Goal: Task Accomplishment & Management: Manage account settings

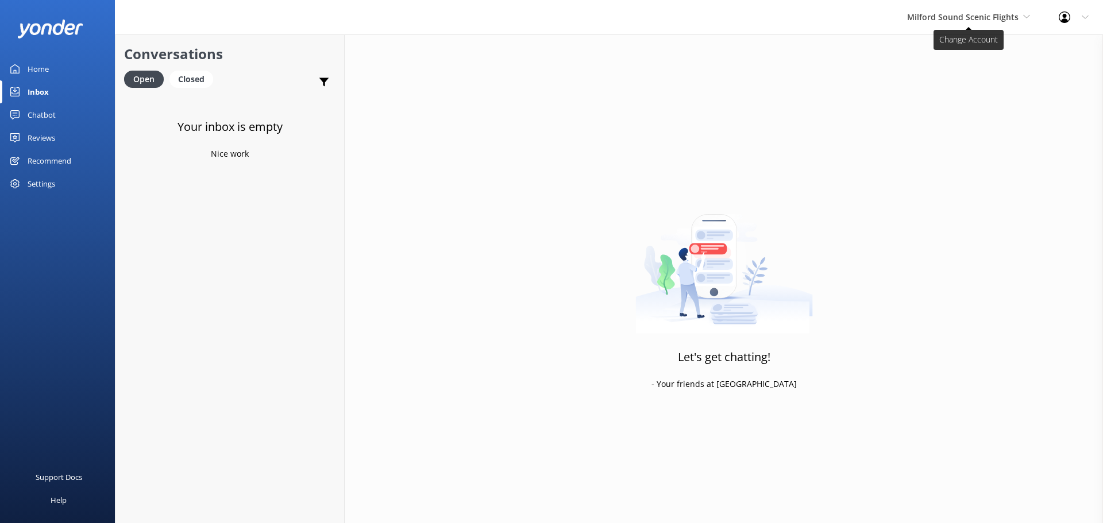
click at [1026, 11] on span "Milford Sound Scenic Flights" at bounding box center [968, 17] width 123 height 13
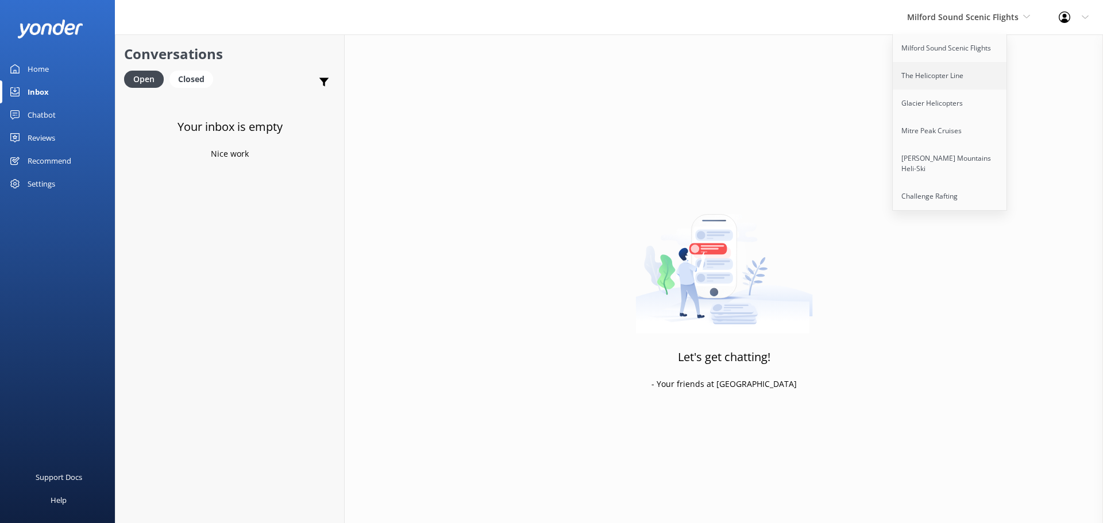
click at [956, 77] on link "The Helicopter Line" at bounding box center [950, 76] width 115 height 28
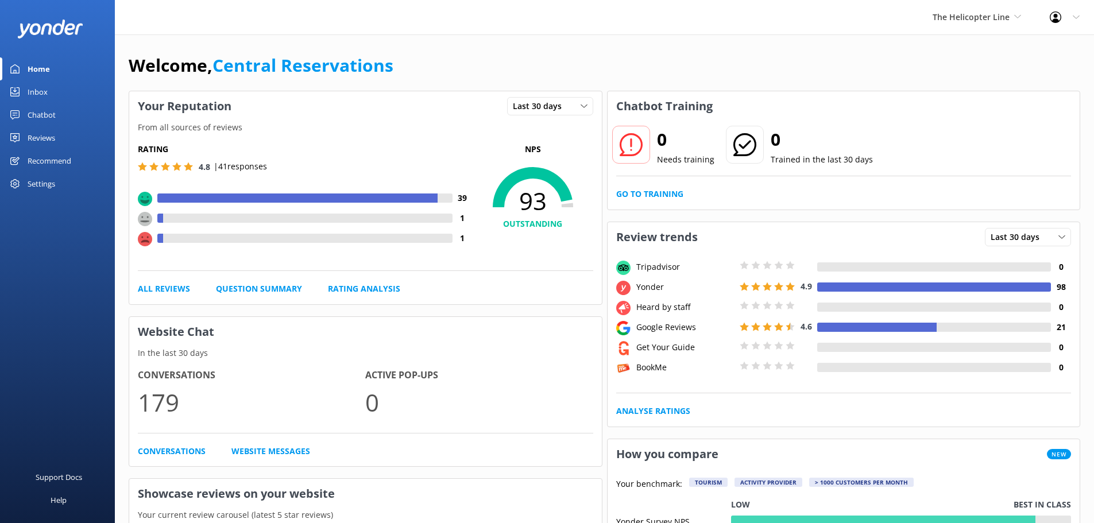
click at [55, 95] on link "Inbox" at bounding box center [57, 91] width 115 height 23
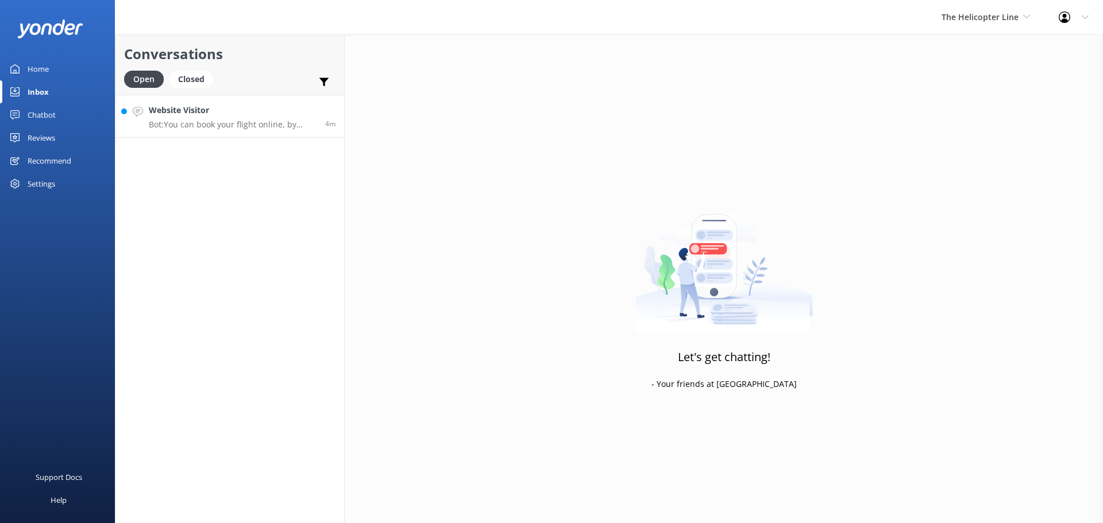
click at [225, 109] on h4 "Website Visitor" at bounding box center [233, 110] width 168 height 13
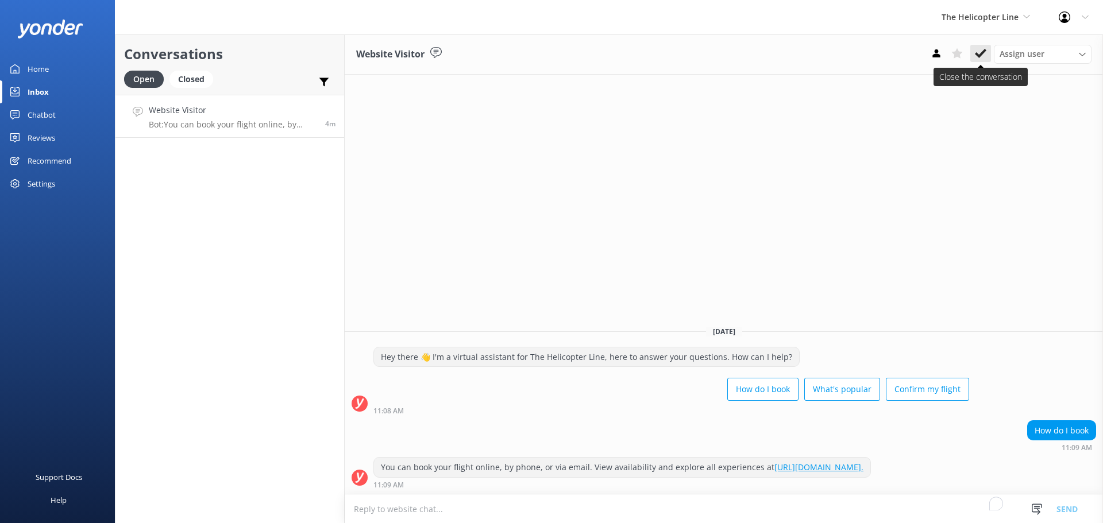
click at [978, 57] on use at bounding box center [980, 53] width 11 height 9
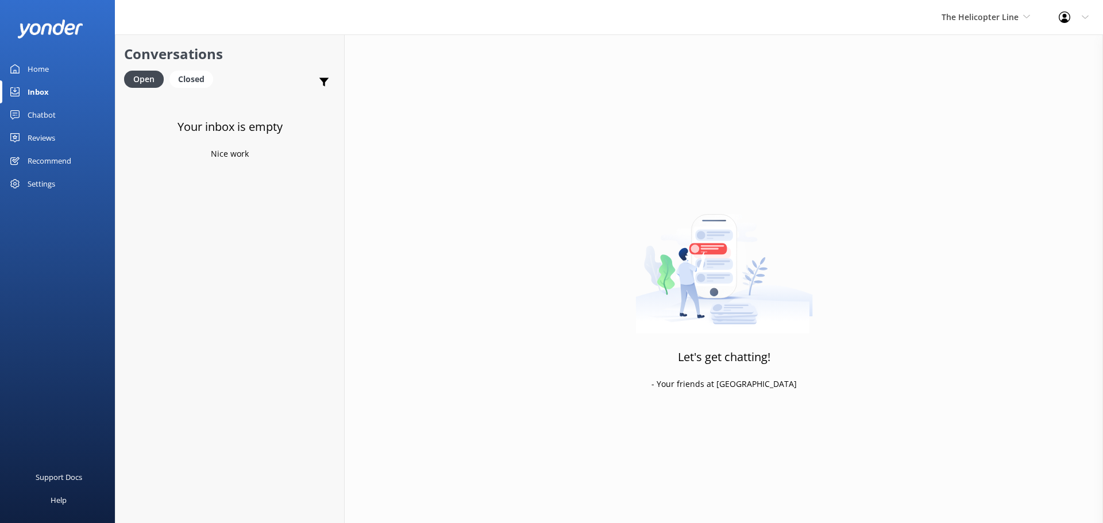
click at [1030, 12] on div "The Helicopter Line Milford Sound Scenic Flights The Helicopter Line Glacier He…" at bounding box center [985, 17] width 117 height 34
click at [49, 86] on link "Inbox" at bounding box center [57, 91] width 115 height 23
click at [944, 17] on span "The Helicopter Line" at bounding box center [979, 16] width 77 height 11
click at [959, 51] on link "Milford Sound Scenic Flights" at bounding box center [984, 48] width 115 height 28
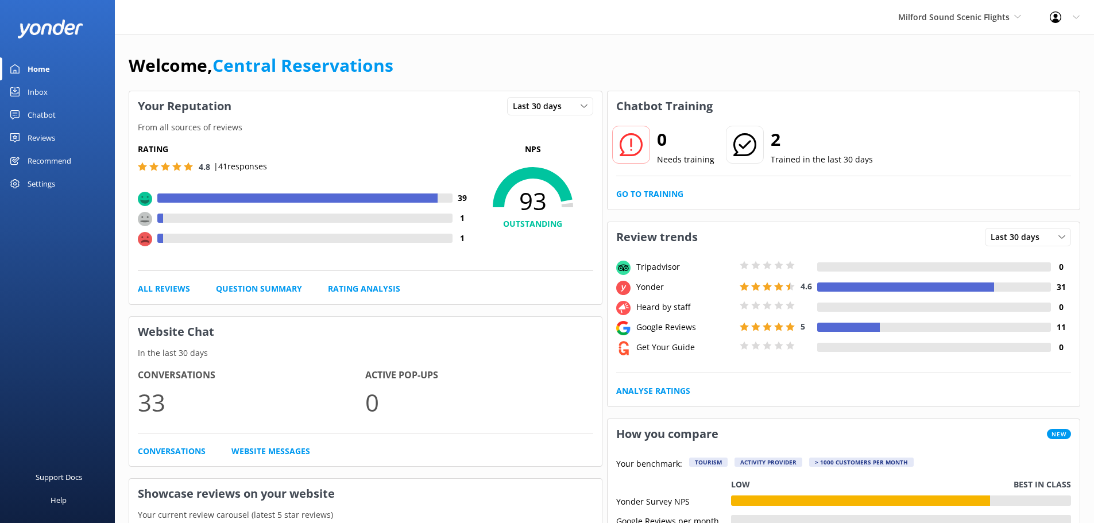
click at [976, 7] on div "Milford Sound Scenic Flights [GEOGRAPHIC_DATA] Scenic Flights The Helicopter Li…" at bounding box center [960, 17] width 152 height 34
click at [945, 19] on span "Milford Sound Scenic Flights" at bounding box center [953, 16] width 111 height 11
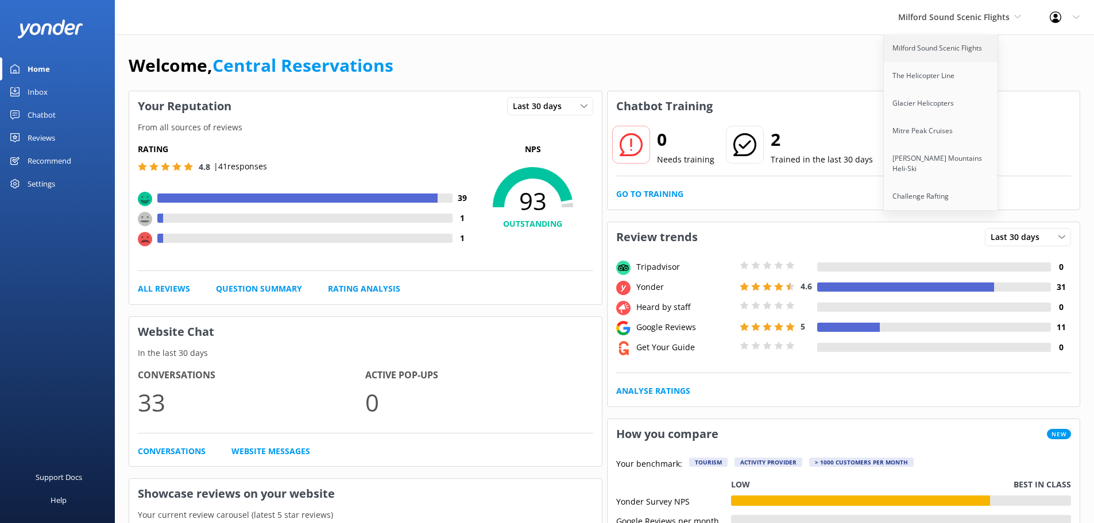
click at [938, 49] on link "Milford Sound Scenic Flights" at bounding box center [941, 48] width 115 height 28
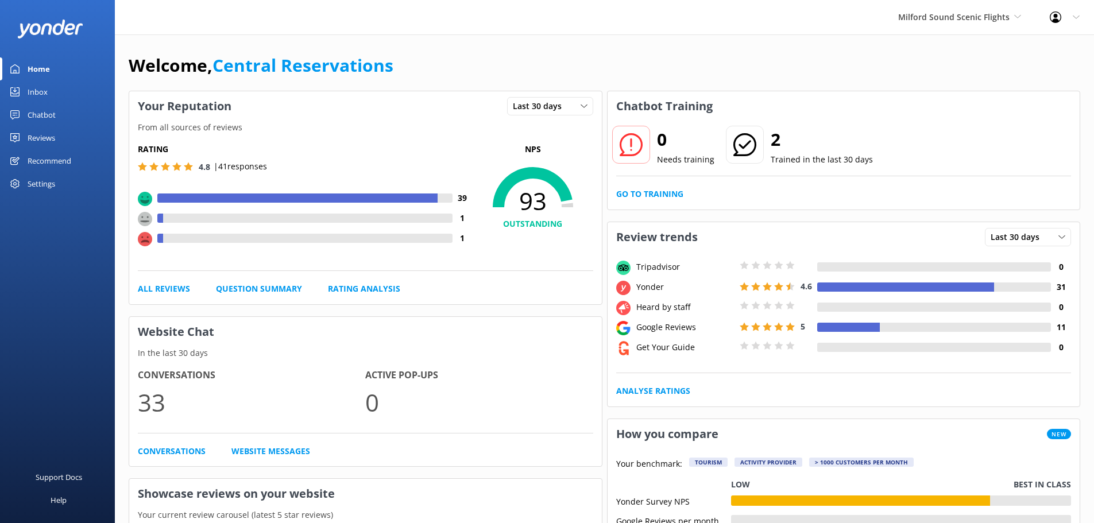
click at [36, 88] on div "Inbox" at bounding box center [38, 91] width 20 height 23
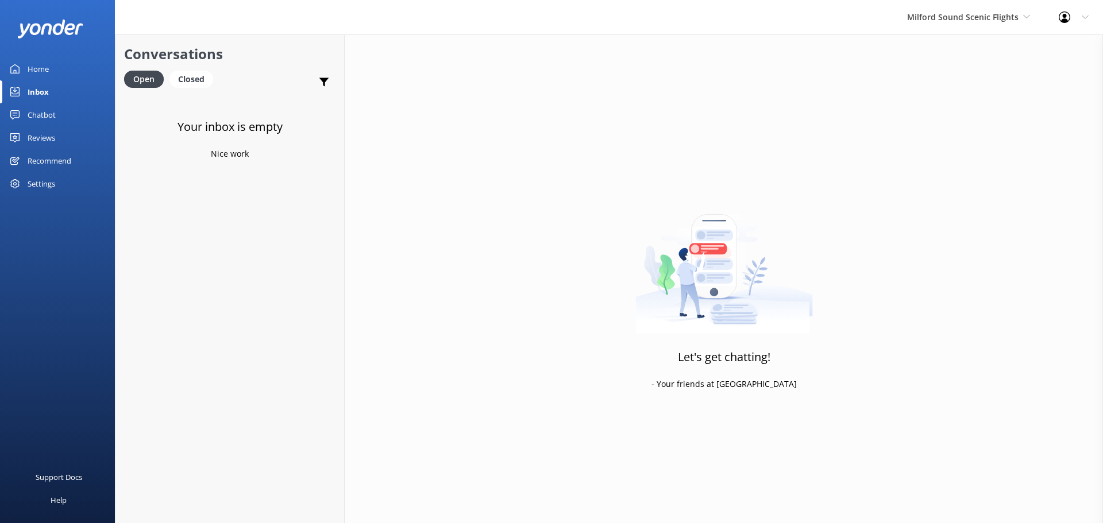
click at [959, 27] on div "Milford Sound Scenic Flights Milford Sound Scenic Flights The Helicopter Line G…" at bounding box center [969, 17] width 152 height 34
click at [944, 82] on link "The Helicopter Line" at bounding box center [950, 76] width 115 height 28
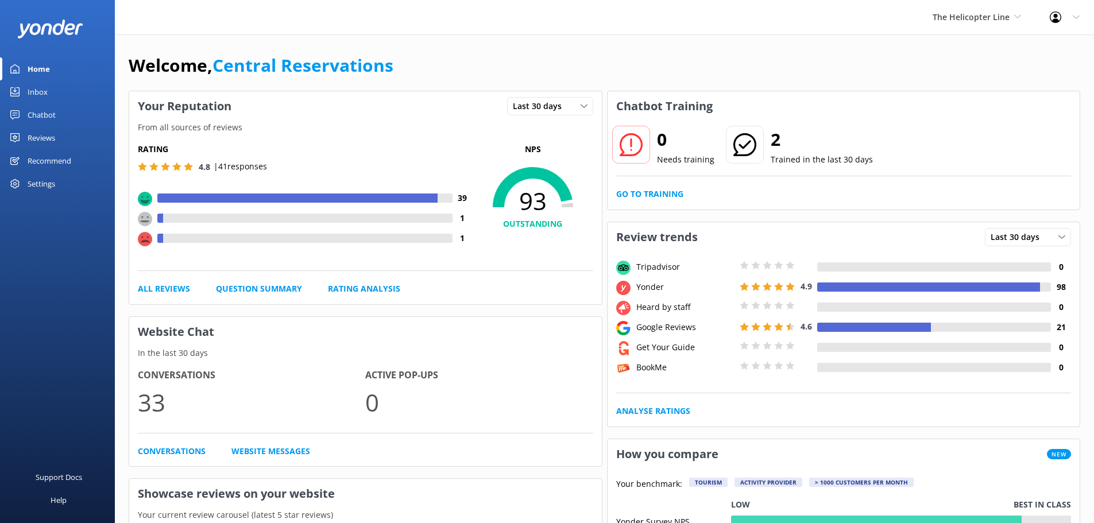
click at [29, 94] on div "Inbox" at bounding box center [38, 91] width 20 height 23
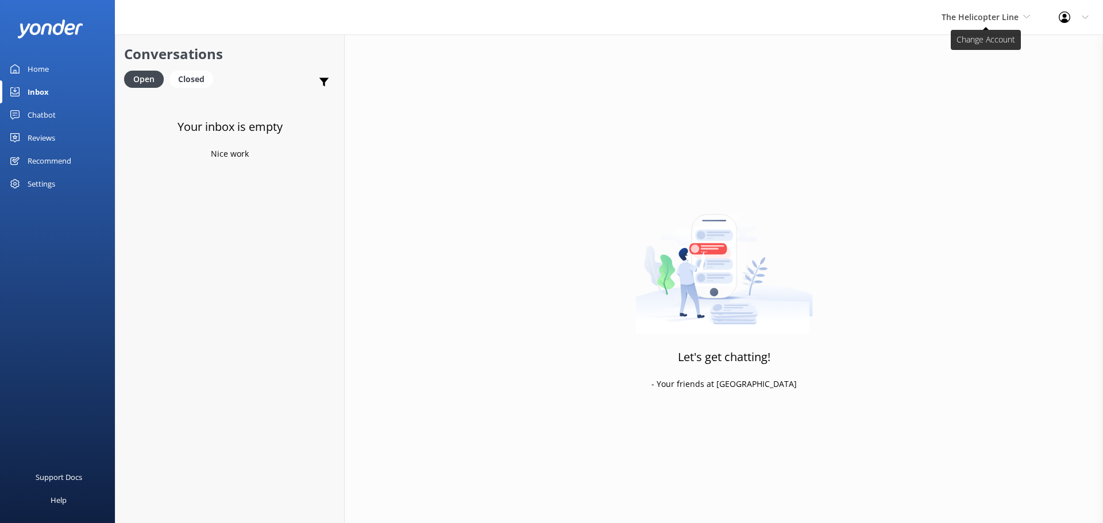
click at [997, 22] on span "The Helicopter Line" at bounding box center [979, 16] width 77 height 11
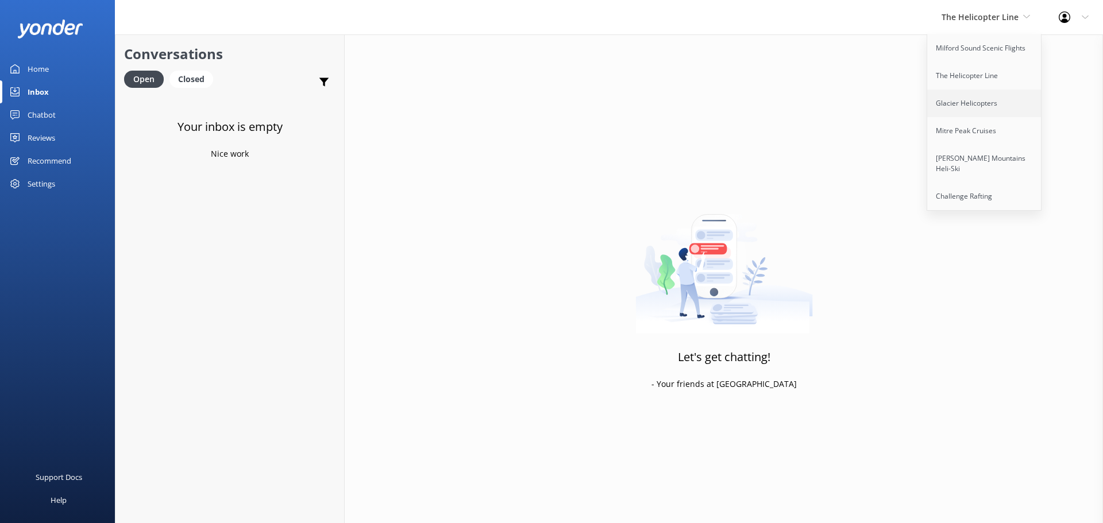
click at [997, 108] on link "Glacier Helicopters" at bounding box center [984, 104] width 115 height 28
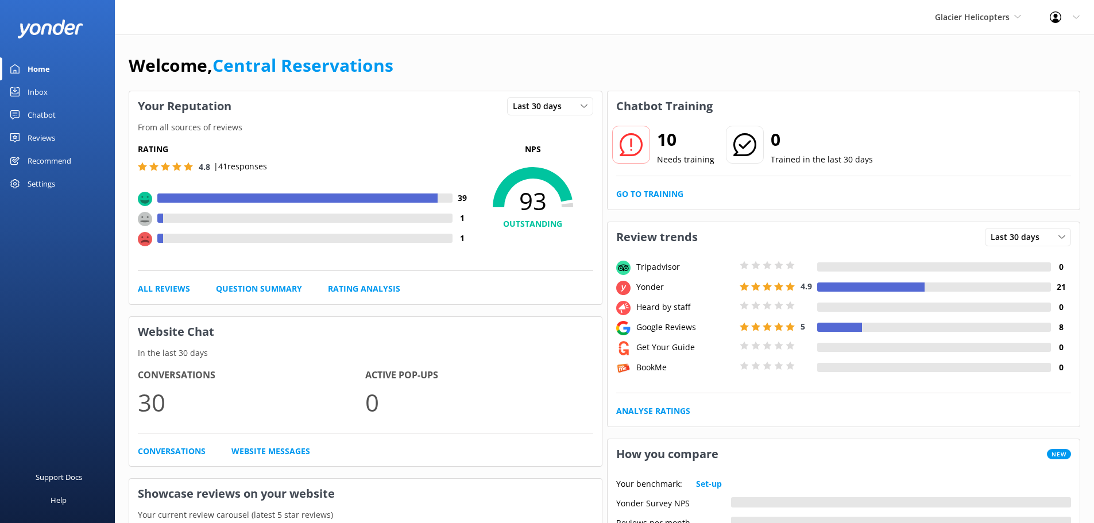
click at [51, 87] on link "Inbox" at bounding box center [57, 91] width 115 height 23
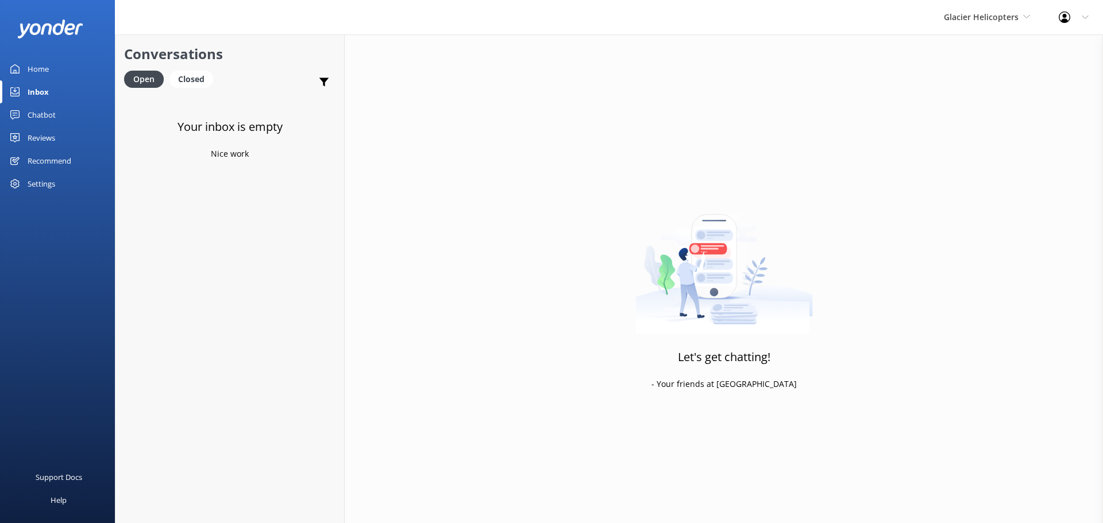
click at [969, 27] on div "Glacier Helicopters Milford Sound Scenic Flights The Helicopter Line Glacier He…" at bounding box center [986, 17] width 115 height 34
click at [992, 125] on link "Mitre Peak Cruises" at bounding box center [986, 131] width 115 height 28
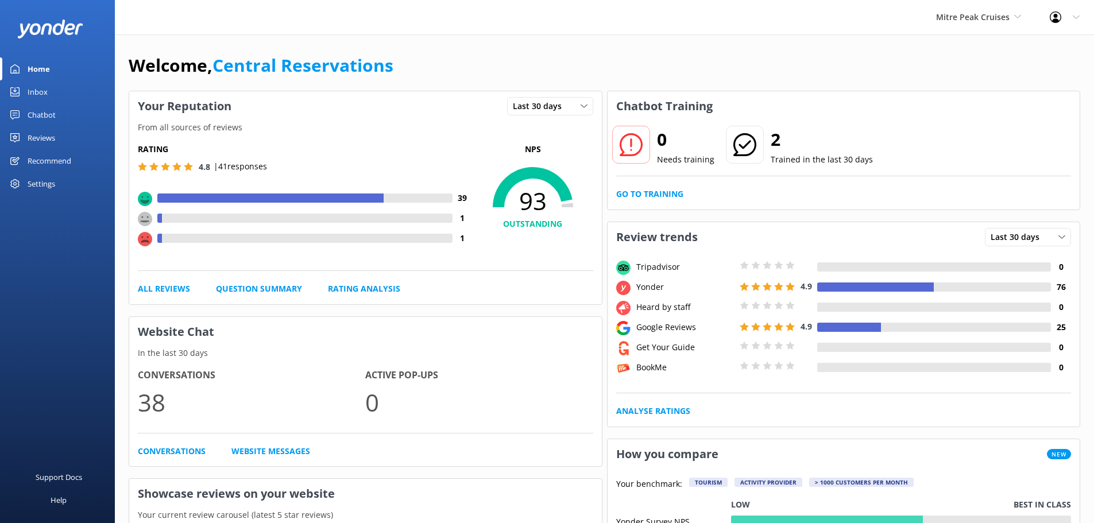
click at [59, 91] on link "Inbox" at bounding box center [57, 91] width 115 height 23
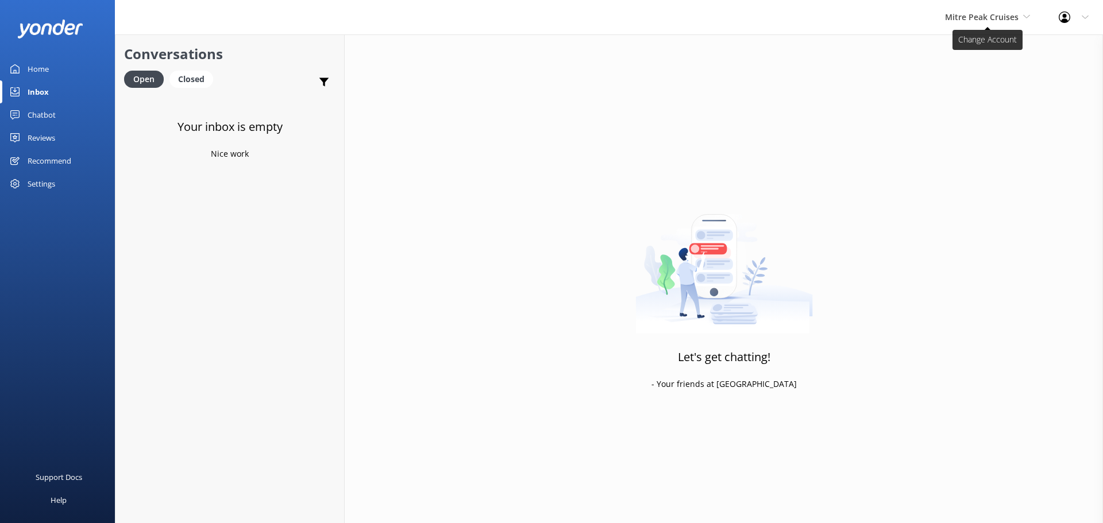
click at [1029, 18] on icon at bounding box center [1026, 16] width 7 height 7
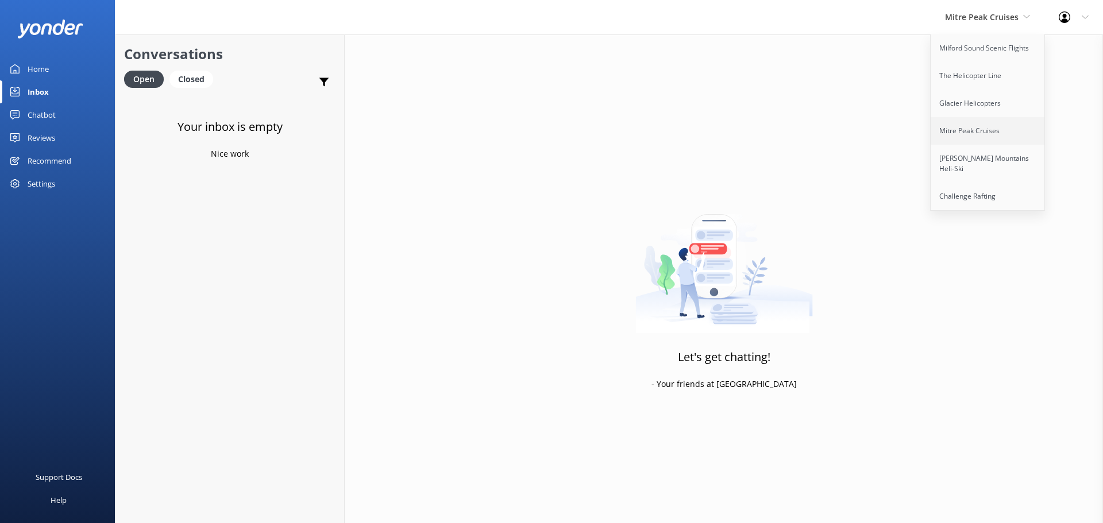
click at [986, 136] on link "Mitre Peak Cruises" at bounding box center [987, 131] width 115 height 28
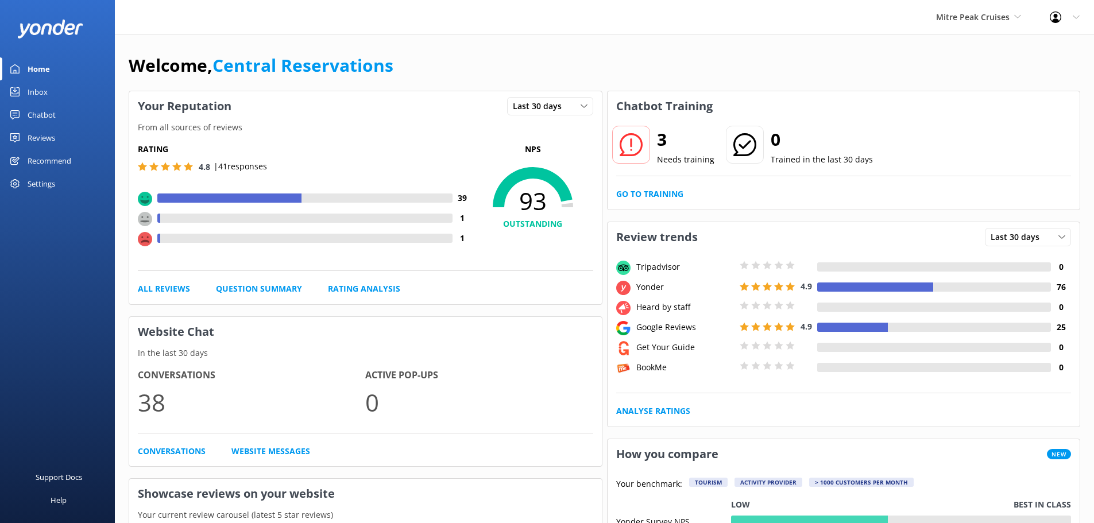
click at [41, 92] on div "Inbox" at bounding box center [38, 91] width 20 height 23
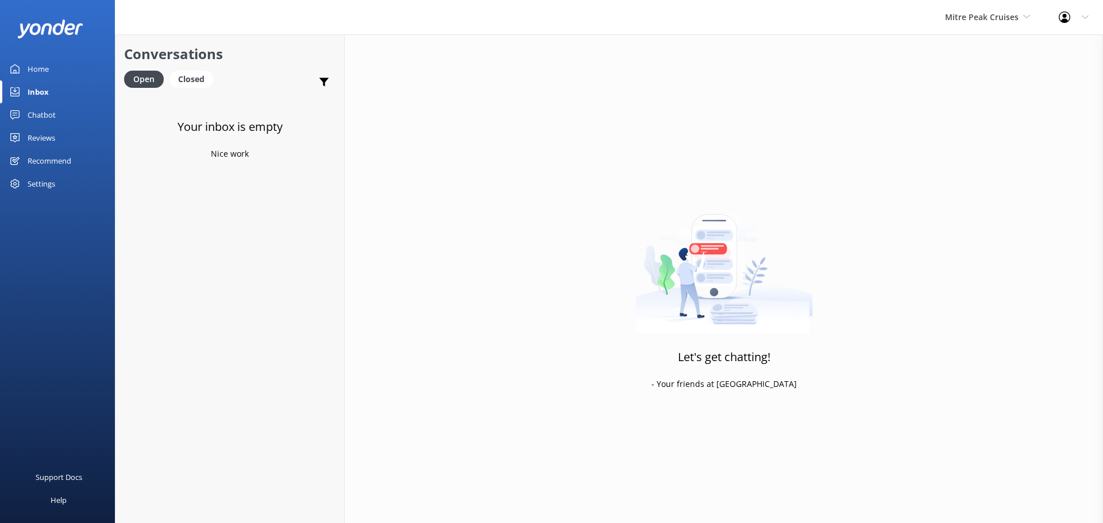
click at [1006, 24] on div "Mitre Peak Cruises Milford Sound Scenic Flights The Helicopter Line Glacier Hel…" at bounding box center [987, 17] width 114 height 34
click at [971, 156] on link "[PERSON_NAME] Mountains Heli-Ski" at bounding box center [987, 164] width 115 height 38
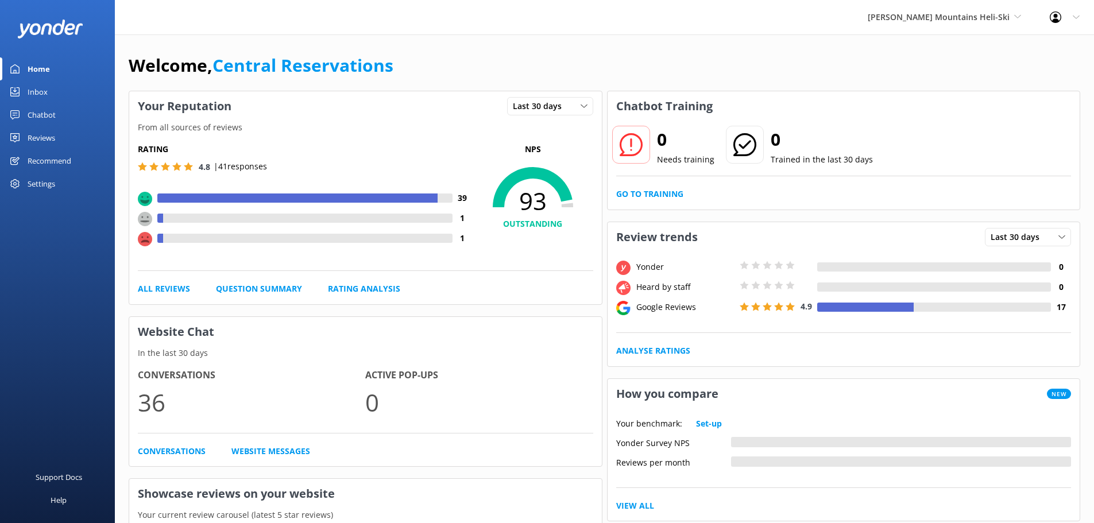
click at [63, 91] on link "Inbox" at bounding box center [57, 91] width 115 height 23
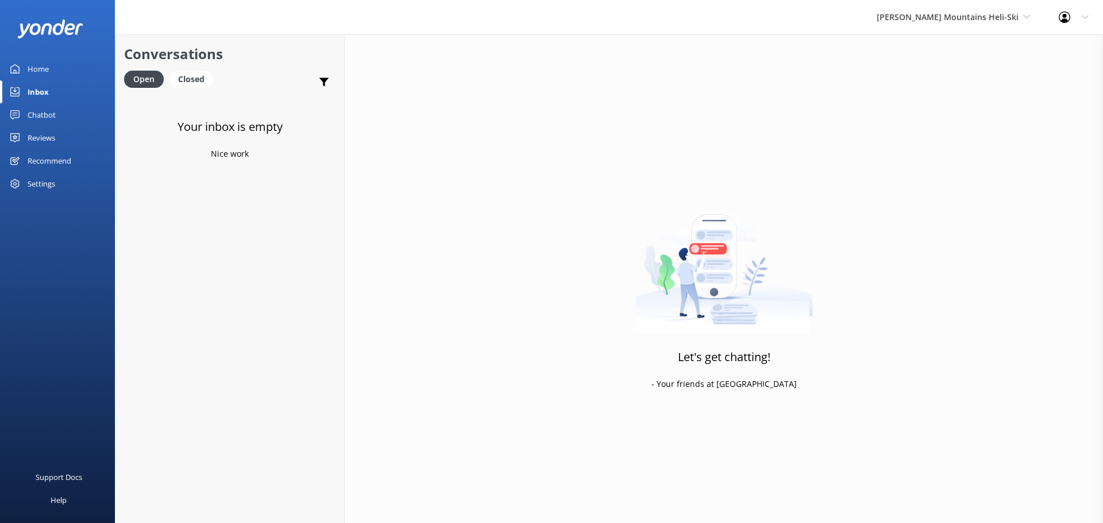
click at [954, 26] on div "Harris Mountains Heli-Ski Milford Sound Scenic Flights The Helicopter Line Glac…" at bounding box center [953, 17] width 182 height 34
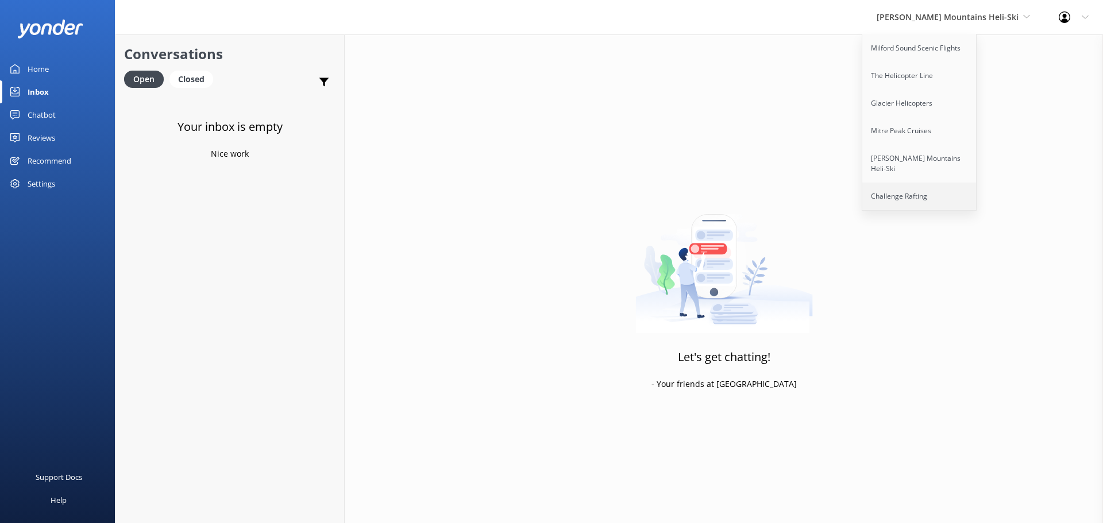
click at [955, 188] on link "Challenge Rafting" at bounding box center [919, 197] width 115 height 28
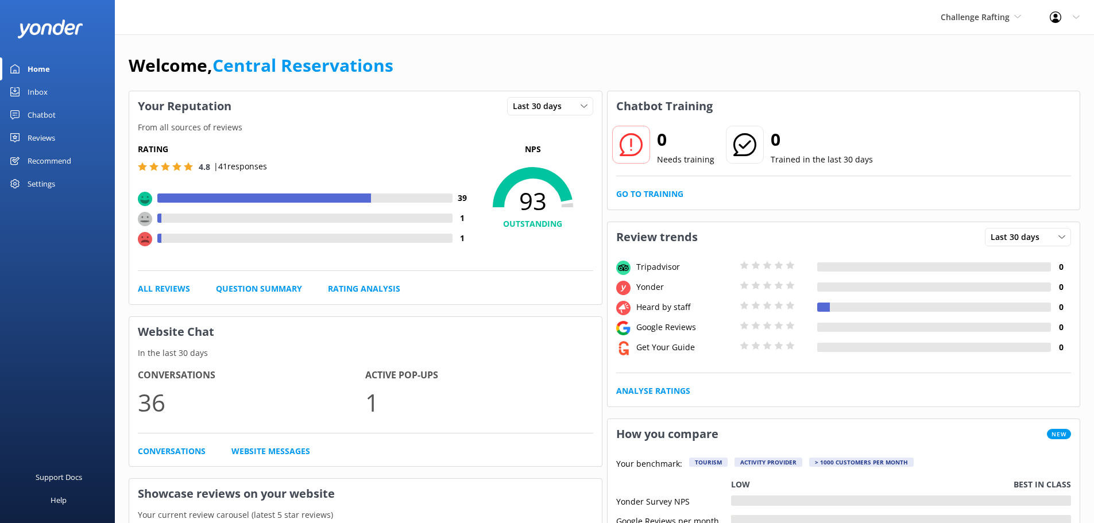
click at [51, 93] on link "Inbox" at bounding box center [57, 91] width 115 height 23
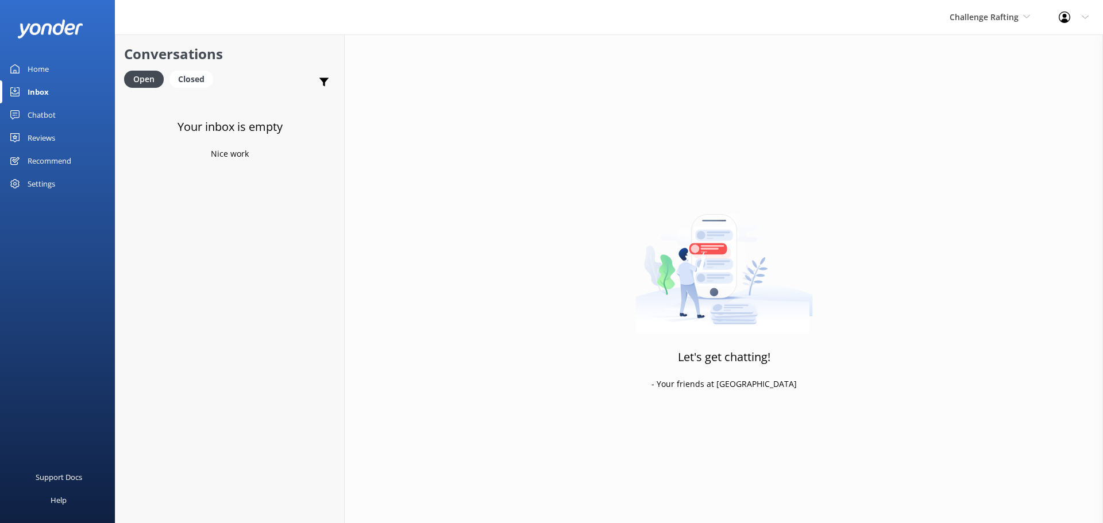
click at [990, 26] on div "Challenge Rafting Milford Sound Scenic Flights The Helicopter Line Glacier Heli…" at bounding box center [989, 17] width 109 height 34
click at [736, 52] on div "Let's get chatting! - Your friends at [GEOGRAPHIC_DATA]" at bounding box center [724, 295] width 758 height 523
click at [438, 212] on div "Let's get chatting! - Your friends at [GEOGRAPHIC_DATA]" at bounding box center [724, 295] width 758 height 523
click at [37, 95] on div "Inbox" at bounding box center [38, 91] width 21 height 23
click at [971, 21] on span "Challenge Rafting" at bounding box center [983, 16] width 69 height 11
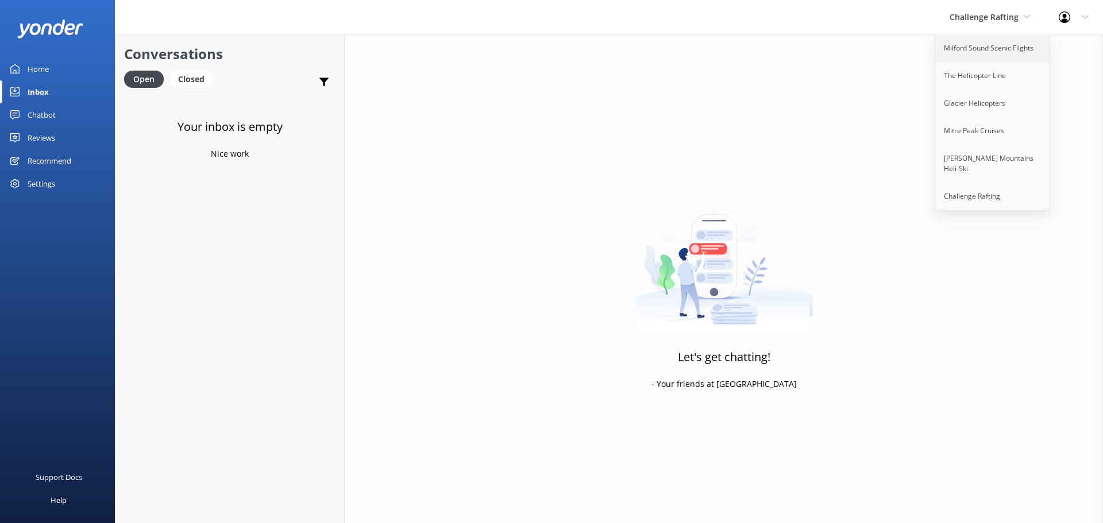
click at [971, 52] on link "Milford Sound Scenic Flights" at bounding box center [992, 48] width 115 height 28
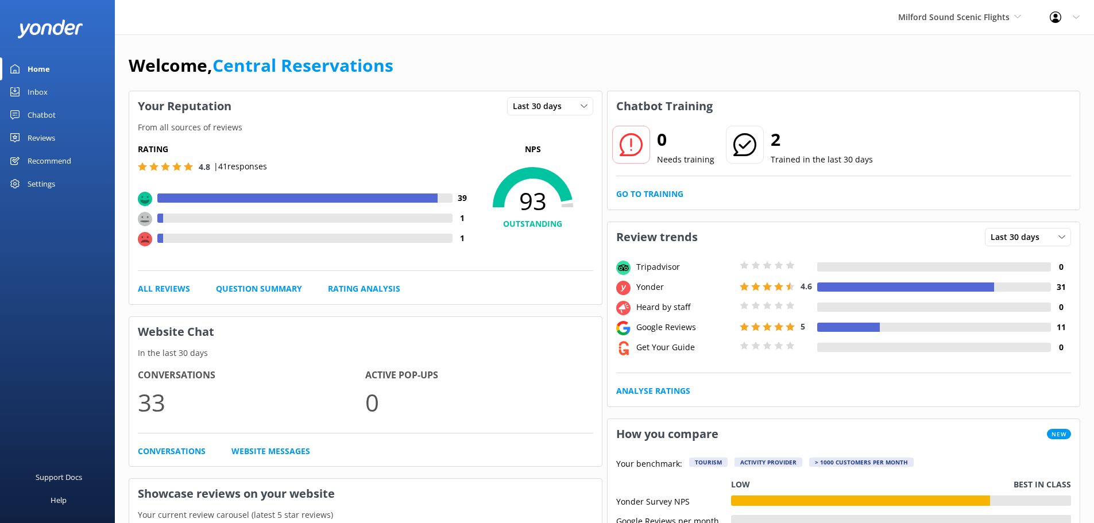
click at [357, 24] on div "Milford Sound Scenic Flights [GEOGRAPHIC_DATA] Scenic Flights The Helicopter Li…" at bounding box center [547, 17] width 1094 height 34
click at [45, 84] on div "Inbox" at bounding box center [38, 91] width 20 height 23
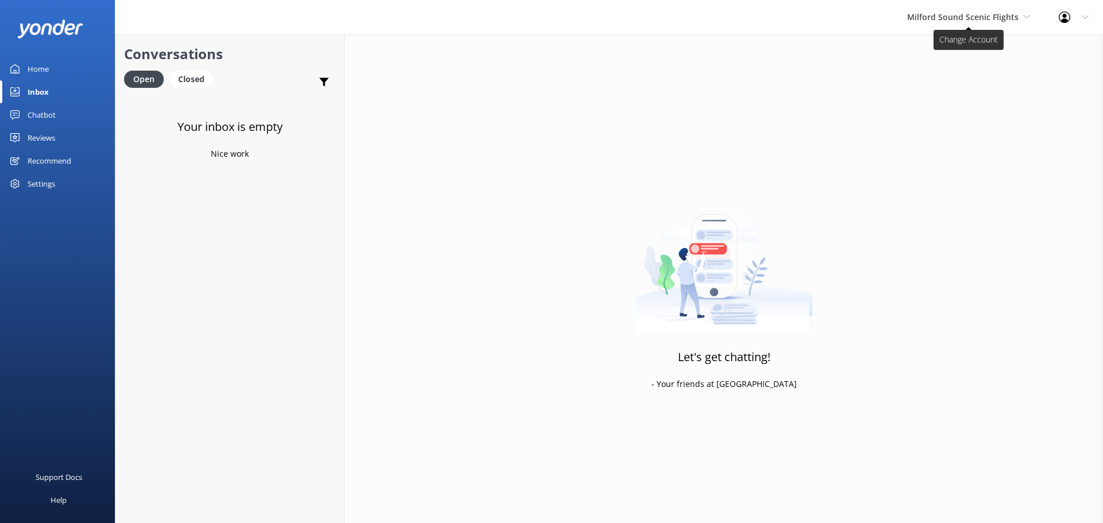
click at [994, 13] on span "Milford Sound Scenic Flights" at bounding box center [962, 16] width 111 height 11
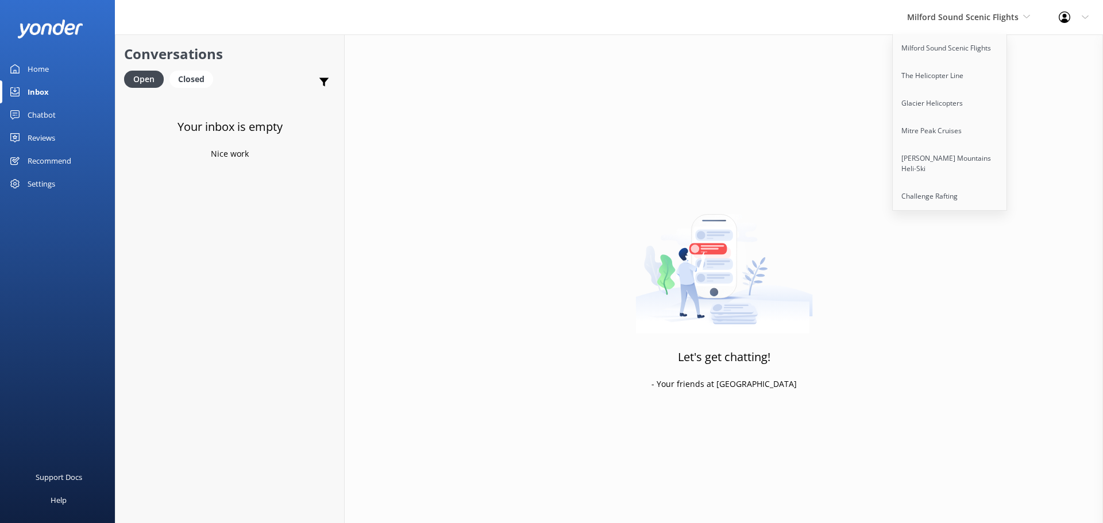
drag, startPoint x: 622, startPoint y: 334, endPoint x: 567, endPoint y: 304, distance: 62.2
click at [623, 334] on div "Let's get chatting! - Your friends at [GEOGRAPHIC_DATA]" at bounding box center [724, 295] width 758 height 523
click at [574, 311] on div "Let's get chatting! - Your friends at [GEOGRAPHIC_DATA]" at bounding box center [724, 295] width 758 height 523
click at [528, 263] on div "Let's get chatting! - Your friends at [GEOGRAPHIC_DATA]" at bounding box center [724, 295] width 758 height 523
click at [243, 219] on div "Your inbox is empty Nice work" at bounding box center [229, 356] width 229 height 523
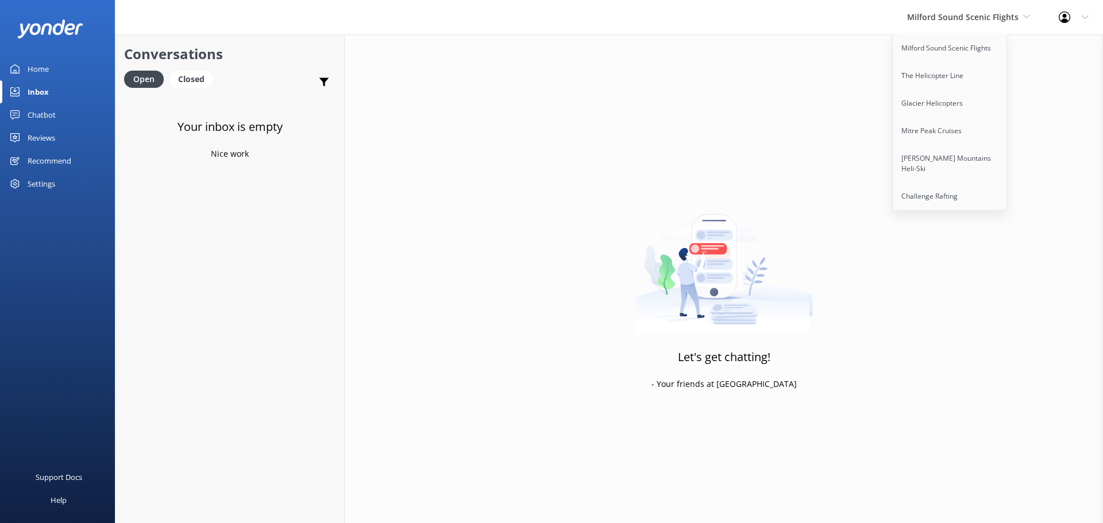
click at [41, 92] on div "Inbox" at bounding box center [38, 91] width 21 height 23
click at [49, 99] on link "Inbox" at bounding box center [57, 91] width 115 height 23
click at [33, 93] on div "Inbox" at bounding box center [38, 91] width 21 height 23
click at [975, 24] on span "Milford Sound Scenic Flights" at bounding box center [968, 17] width 123 height 13
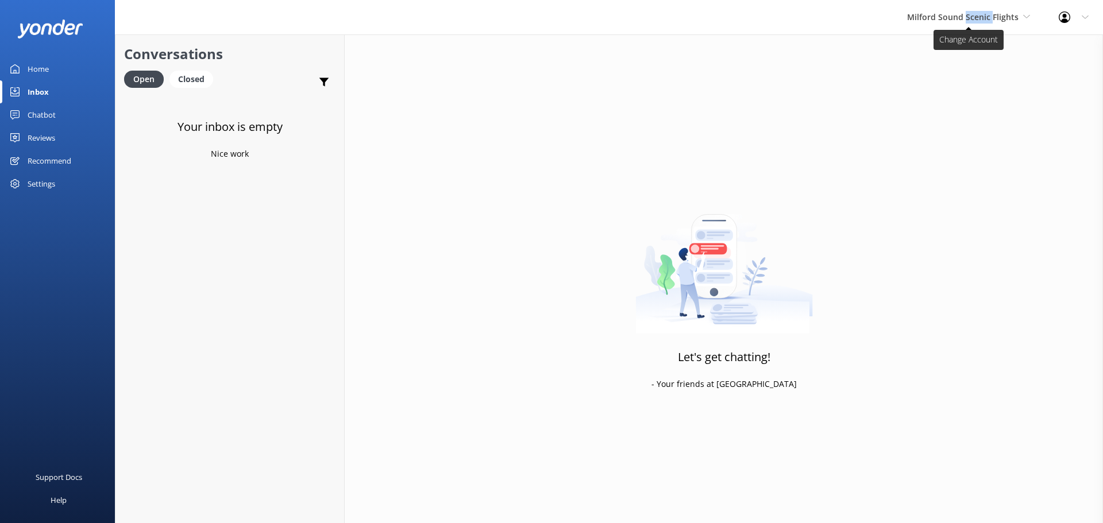
click at [975, 24] on span "Milford Sound Scenic Flights" at bounding box center [968, 17] width 123 height 13
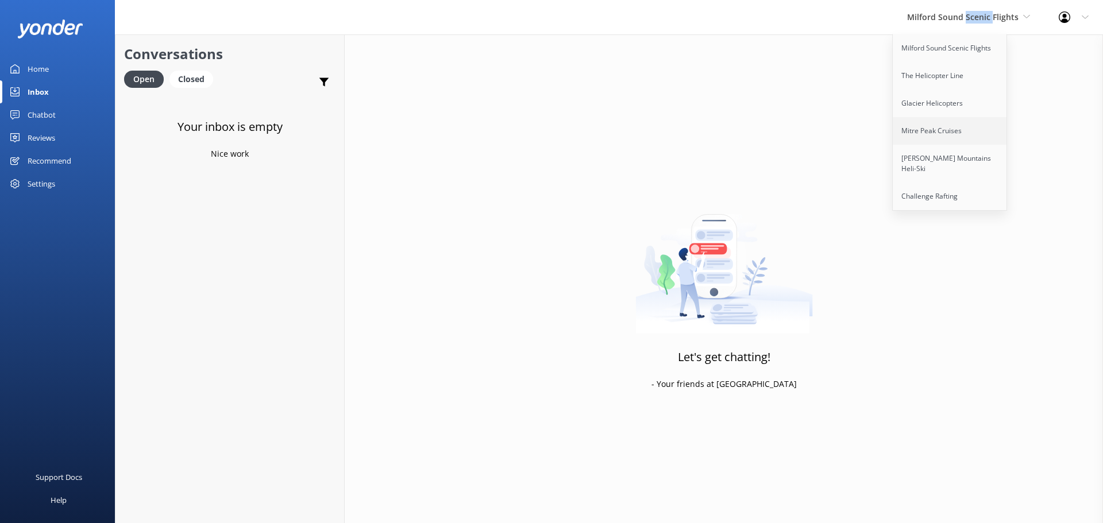
click at [951, 128] on link "Mitre Peak Cruises" at bounding box center [950, 131] width 115 height 28
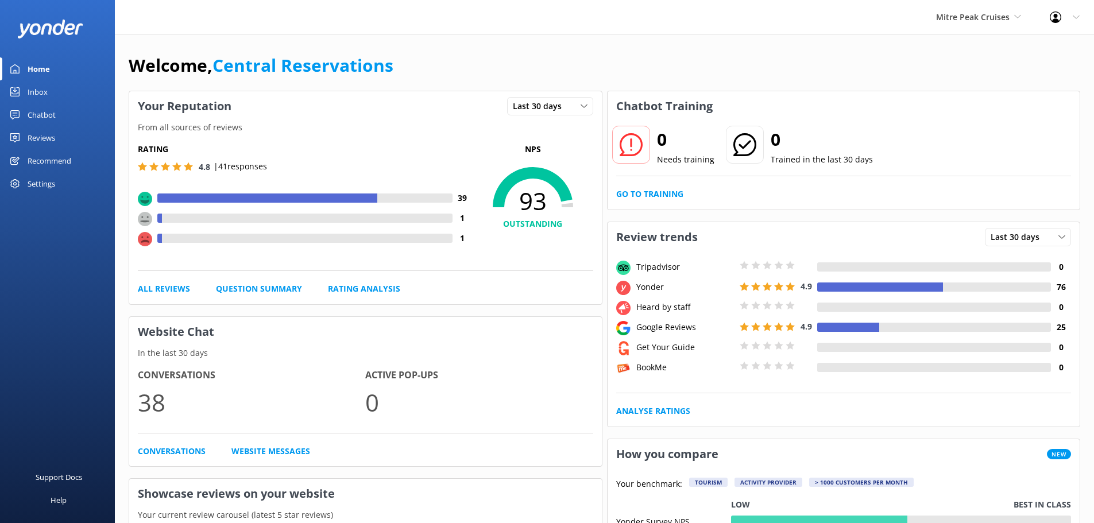
click at [32, 94] on div "Inbox" at bounding box center [38, 91] width 20 height 23
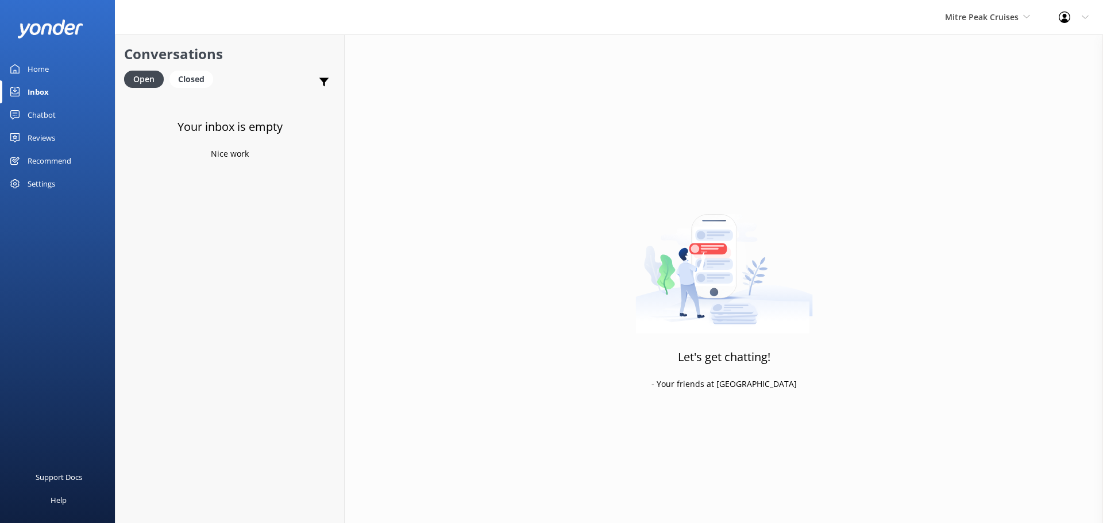
click at [471, 78] on div "Let's get chatting! - Your friends at [GEOGRAPHIC_DATA]" at bounding box center [724, 295] width 758 height 523
click at [186, 316] on div "Your inbox is empty Nice work" at bounding box center [229, 356] width 229 height 523
click at [247, 195] on div "Your inbox is empty Nice work" at bounding box center [229, 356] width 229 height 523
